Goal: Transaction & Acquisition: Purchase product/service

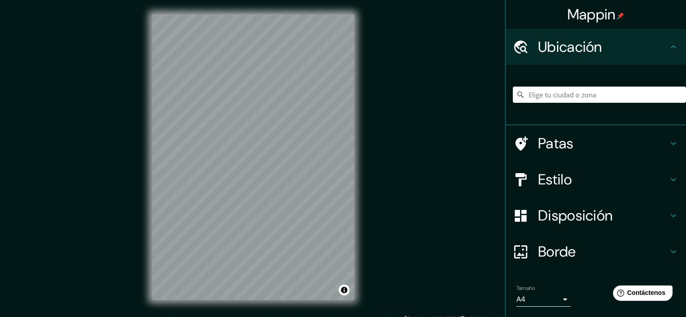
click at [415, 29] on div "Mappin Ubicación Patas Estilo Disposición Borde Elige un borde. Consejo : puede…" at bounding box center [343, 164] width 686 height 329
click at [518, 96] on div "Mappin Ubicación Patas Estilo Disposición Borde Elige un borde. Consejo : puede…" at bounding box center [343, 164] width 686 height 329
click at [362, 104] on div "© Mapbox © OpenStreetMap Mejorar este mapa" at bounding box center [253, 157] width 231 height 315
drag, startPoint x: 362, startPoint y: 104, endPoint x: 459, endPoint y: 20, distance: 128.6
click at [457, 19] on div "Mappin Ubicación Patas Estilo Disposición Borde Elige un borde. Consejo : puede…" at bounding box center [343, 164] width 686 height 329
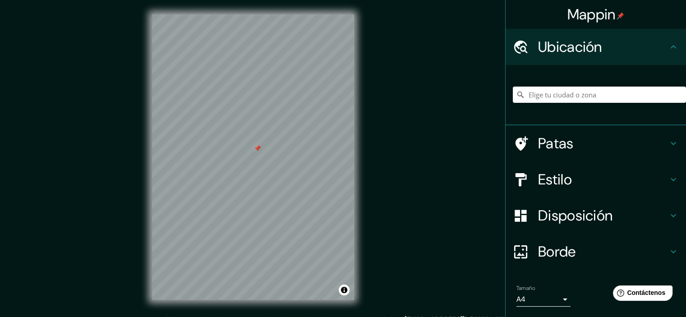
click at [258, 149] on div at bounding box center [257, 148] width 7 height 7
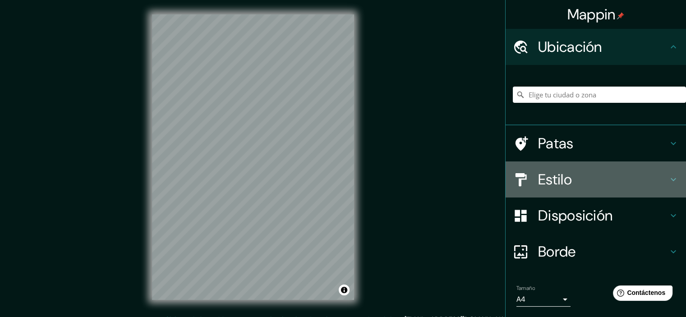
click at [551, 176] on font "Estilo" at bounding box center [555, 179] width 34 height 19
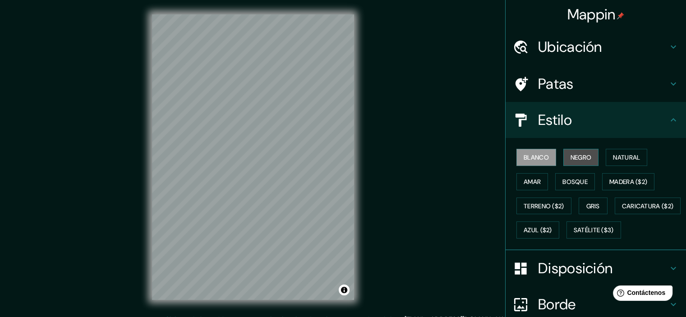
click at [572, 159] on font "Negro" at bounding box center [581, 157] width 21 height 8
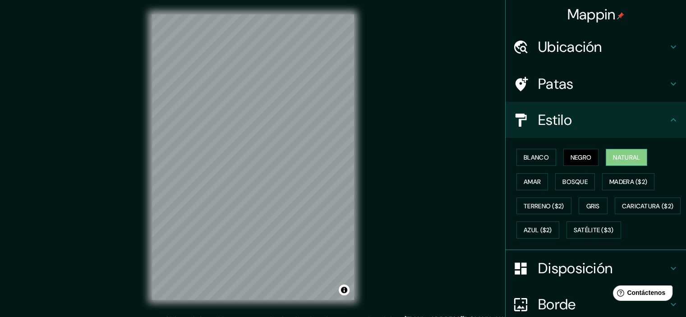
click at [629, 155] on font "Natural" at bounding box center [626, 157] width 27 height 8
click at [524, 181] on font "Amar" at bounding box center [532, 182] width 17 height 8
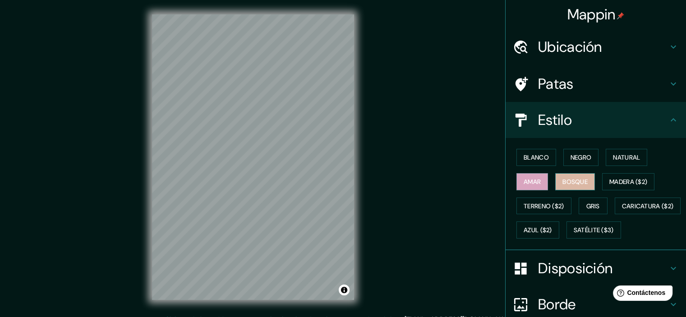
click at [563, 184] on font "Bosque" at bounding box center [575, 182] width 25 height 8
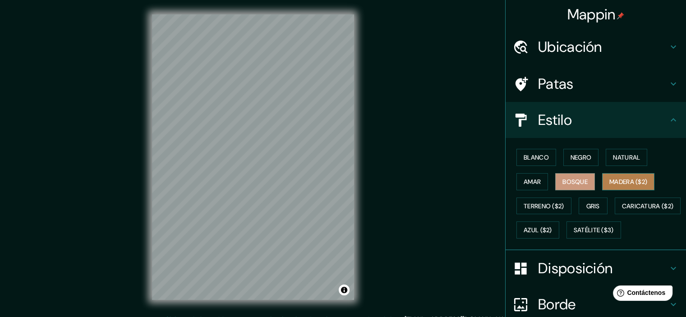
click at [616, 184] on font "Madera ($2)" at bounding box center [629, 182] width 38 height 8
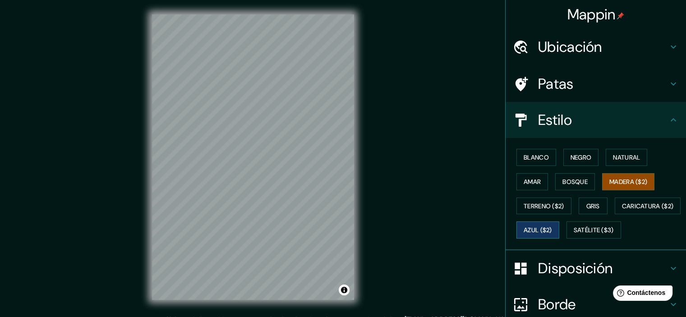
click at [552, 232] on font "Azul ($2)" at bounding box center [538, 231] width 28 height 8
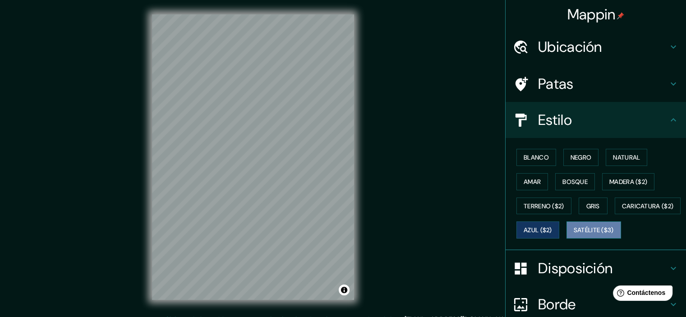
click at [567, 239] on button "Satélite ($3)" at bounding box center [594, 230] width 55 height 17
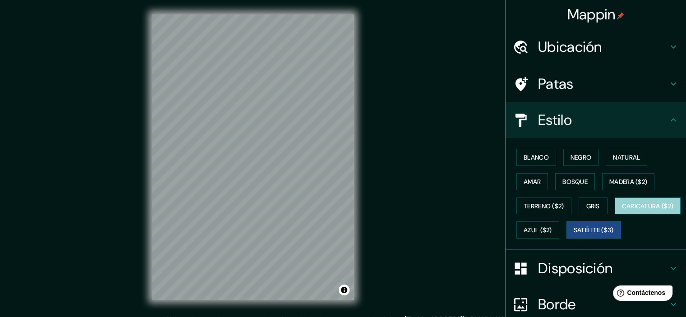
click at [622, 210] on font "Caricatura ($2)" at bounding box center [648, 206] width 52 height 8
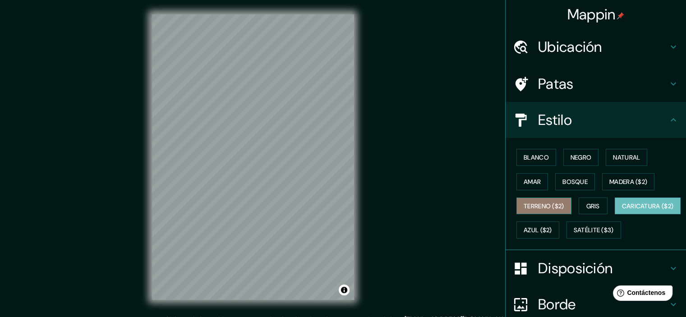
click at [554, 206] on font "Terreno ($2)" at bounding box center [544, 206] width 41 height 8
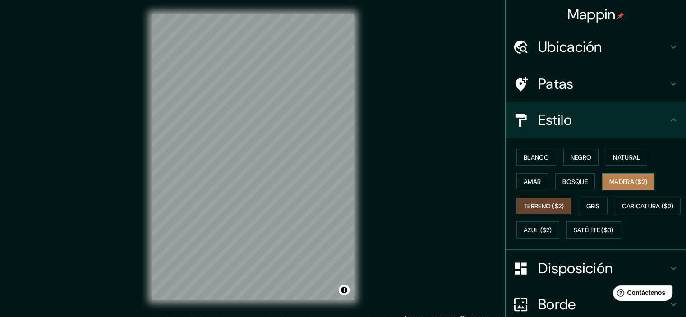
click at [633, 184] on font "Madera ($2)" at bounding box center [629, 182] width 38 height 8
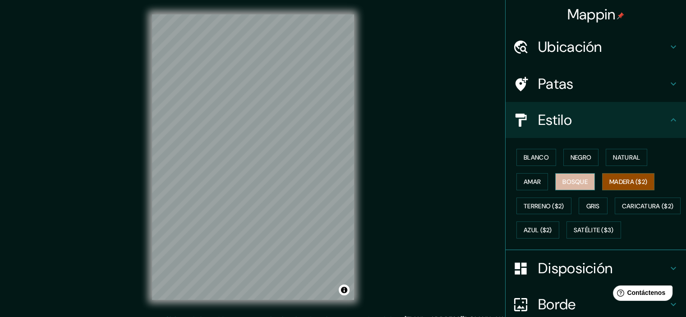
click at [587, 180] on button "Bosque" at bounding box center [576, 181] width 40 height 17
click at [297, 153] on div at bounding box center [297, 152] width 7 height 7
click at [288, 153] on div at bounding box center [291, 152] width 7 height 7
click at [298, 155] on div at bounding box center [297, 152] width 7 height 7
click at [301, 146] on div at bounding box center [303, 143] width 7 height 7
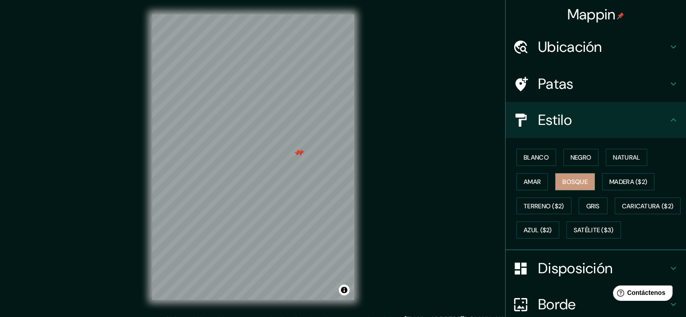
click at [600, 93] on div "Patas" at bounding box center [596, 84] width 181 height 36
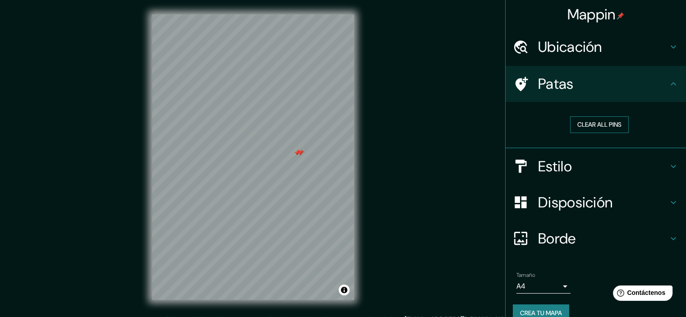
click at [588, 122] on button "Clear all pins" at bounding box center [599, 124] width 59 height 17
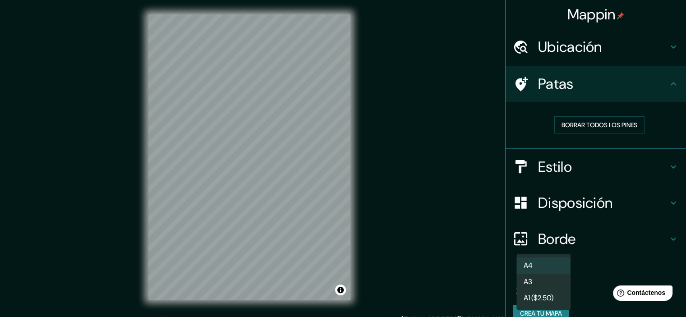
click at [513, 287] on body "Mappin Ubicación Patas Borrar todos los pines Estilo Disposición Borde Elige un…" at bounding box center [343, 158] width 686 height 317
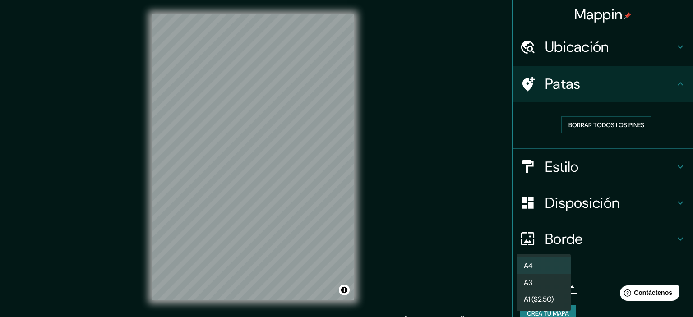
click at [541, 288] on li "A3" at bounding box center [544, 282] width 54 height 17
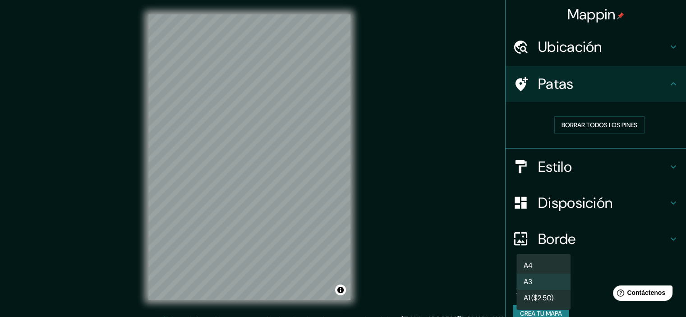
click at [521, 284] on body "Mappin Ubicación Patas Borrar todos los pines Estilo Disposición Borde Elige un…" at bounding box center [343, 158] width 686 height 317
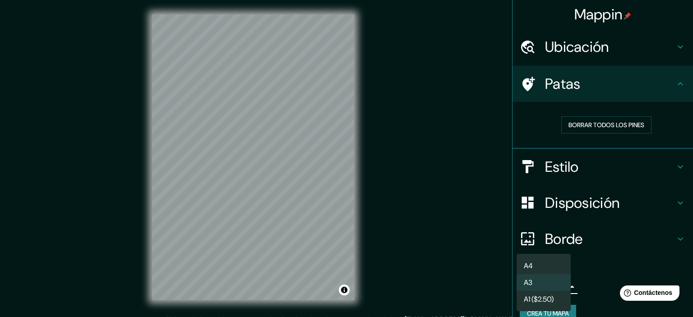
click at [532, 301] on font "A1 ($2.50)" at bounding box center [539, 299] width 30 height 9
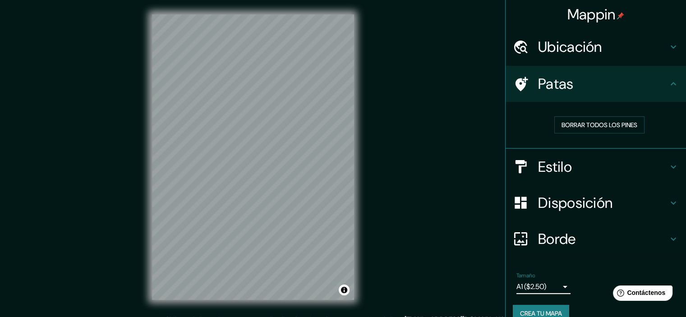
click at [514, 287] on body "Mappin Ubicación Patas Borrar todos los pines Estilo Disposición Borde Elige un…" at bounding box center [343, 158] width 686 height 317
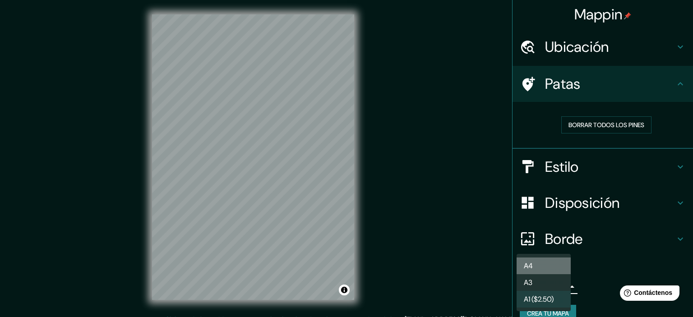
click at [538, 269] on li "A4" at bounding box center [544, 266] width 54 height 17
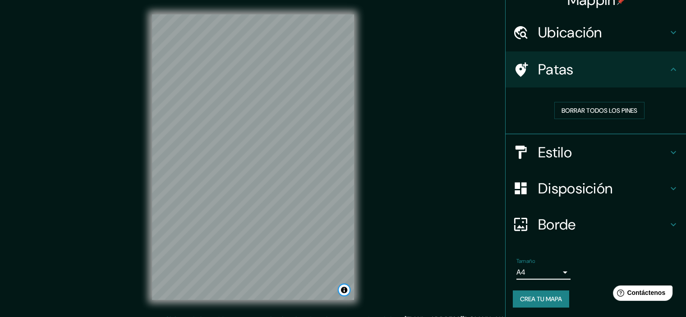
click at [348, 293] on button "Activar o desactivar atribución" at bounding box center [344, 290] width 11 height 11
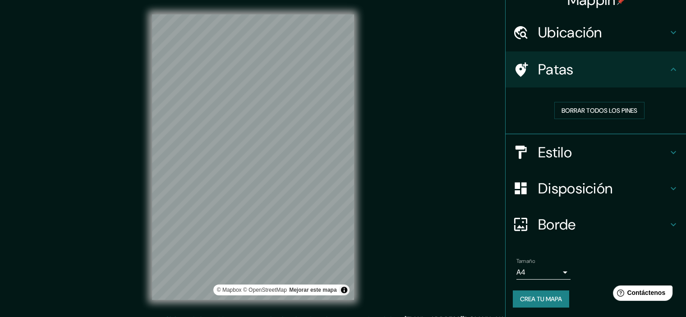
click at [430, 191] on div "Mappin Ubicación Patas Borrar todos los pines Estilo Disposición Borde Elige un…" at bounding box center [343, 164] width 686 height 329
